Goal: Complete application form: Complete application form

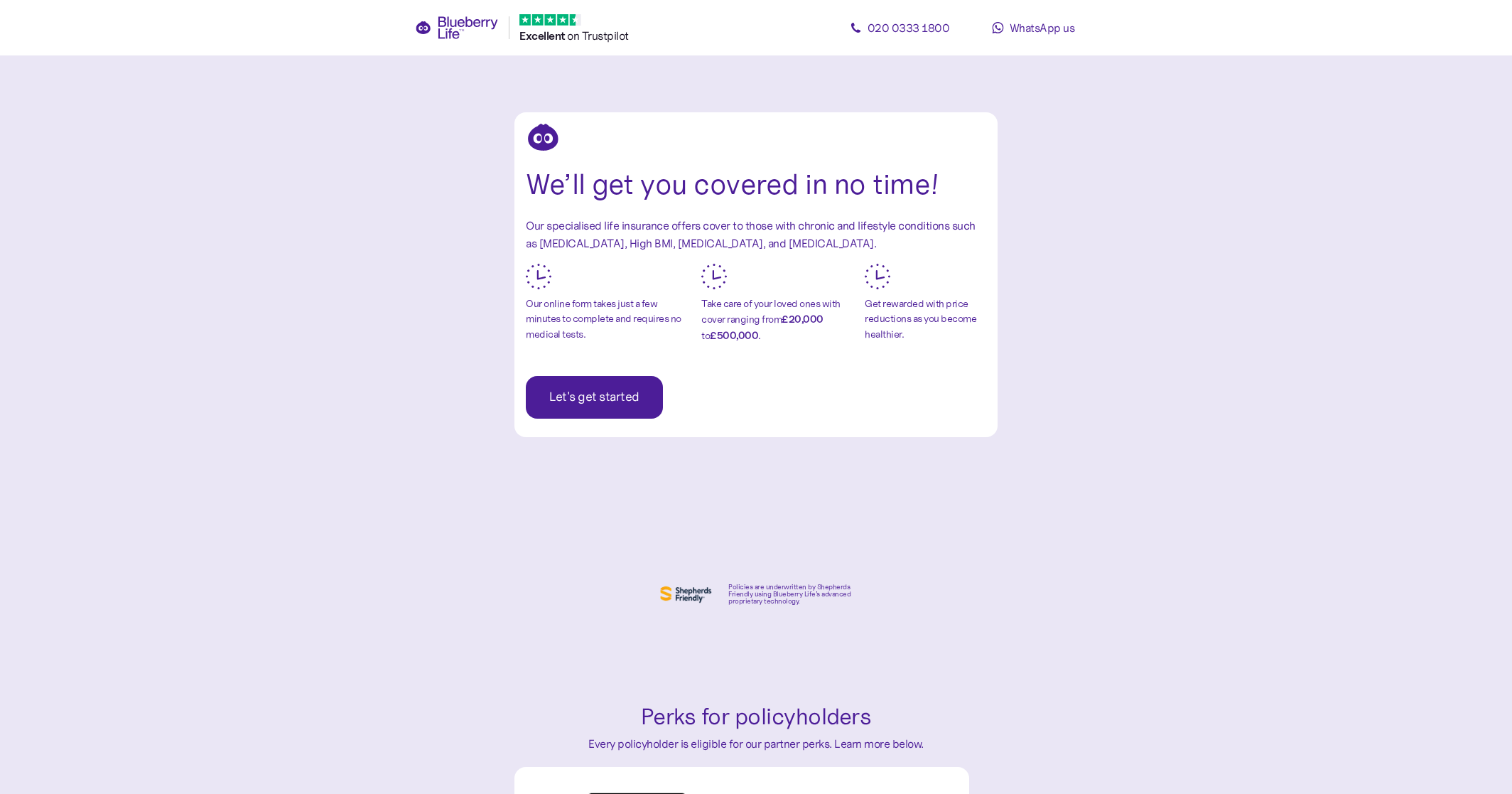
click at [591, 386] on span "Let's get started" at bounding box center [594, 398] width 90 height 42
